Goal: Navigation & Orientation: Find specific page/section

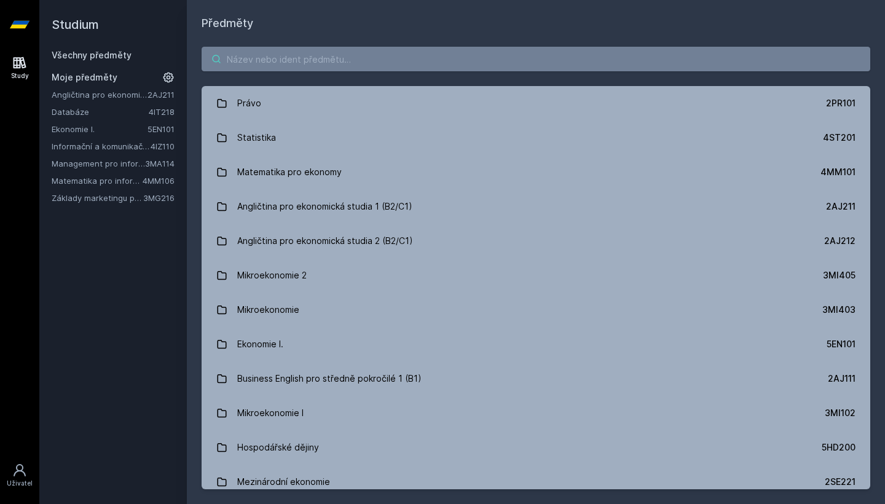
click at [419, 55] on input "search" at bounding box center [536, 59] width 669 height 25
type input "č"
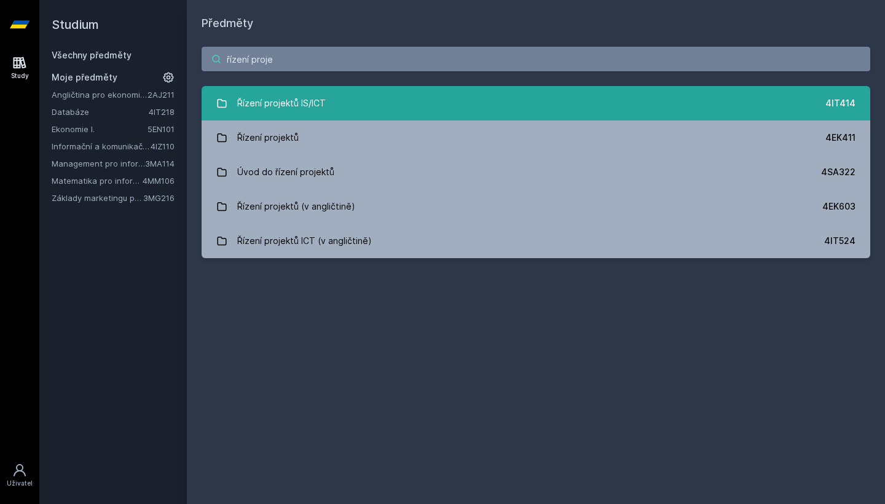
type input "řízení proje"
click at [382, 92] on link "Řízení projektů IS/ICT 4IT414" at bounding box center [536, 103] width 669 height 34
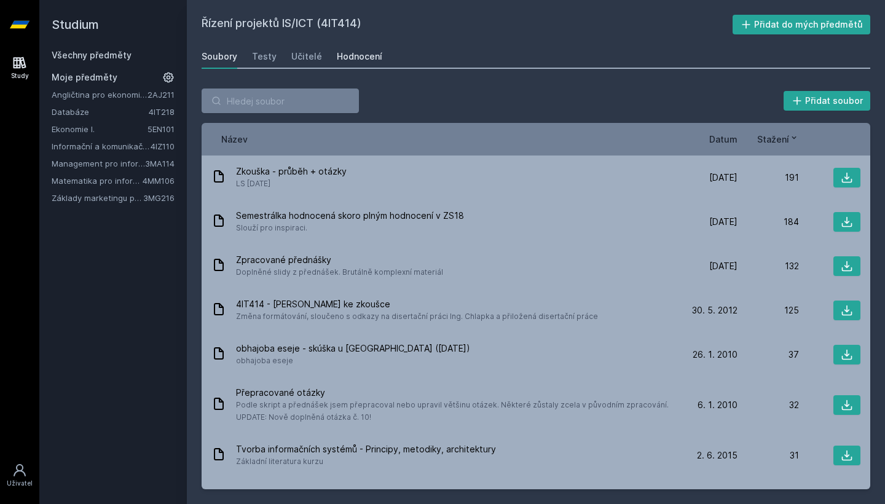
click at [354, 57] on div "Hodnocení" at bounding box center [359, 56] width 45 height 12
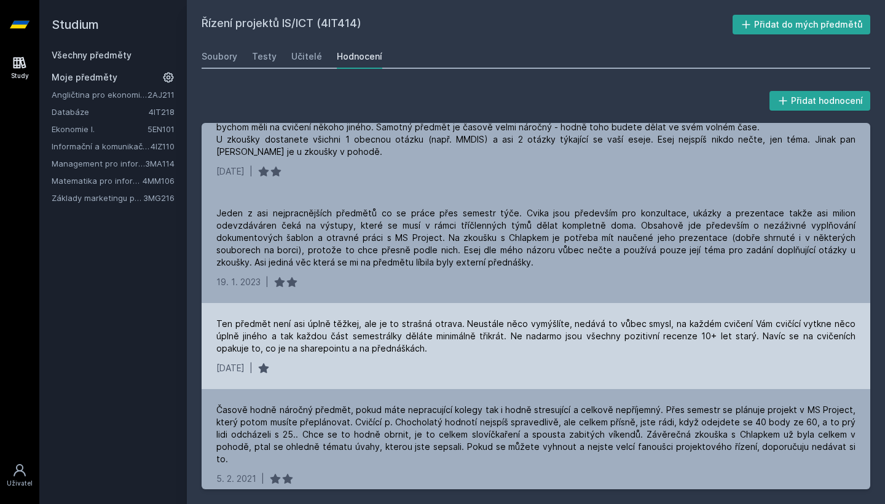
scroll to position [189, 0]
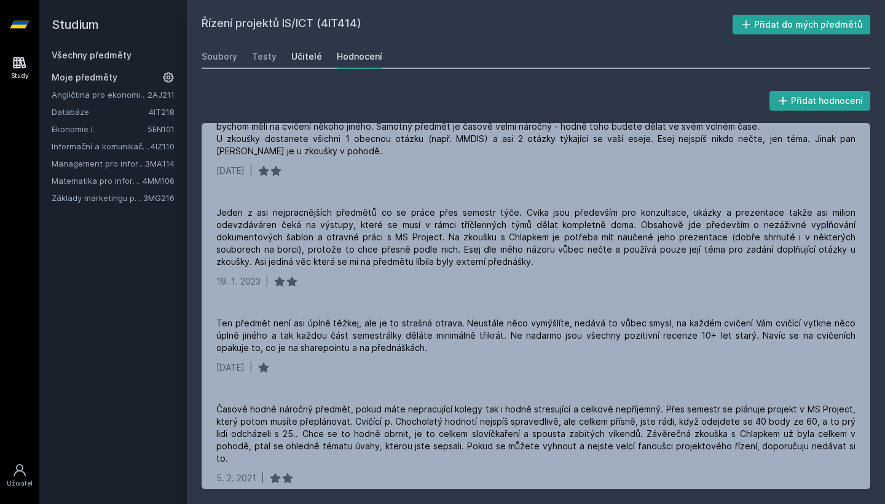
click at [302, 60] on div "Učitelé" at bounding box center [306, 56] width 31 height 12
